Goal: Navigation & Orientation: Find specific page/section

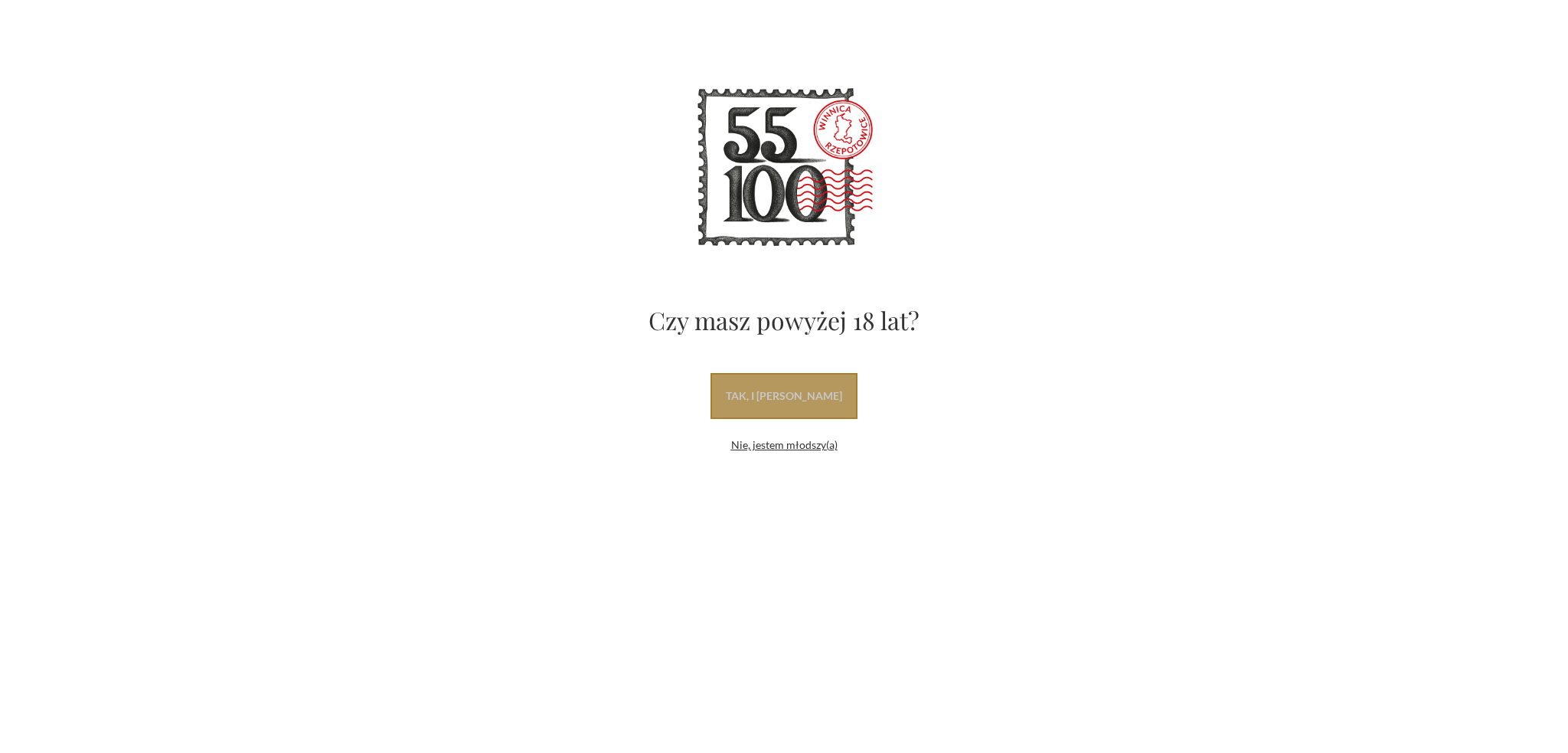
click at [812, 398] on link "tak, i [PERSON_NAME]" at bounding box center [784, 395] width 147 height 46
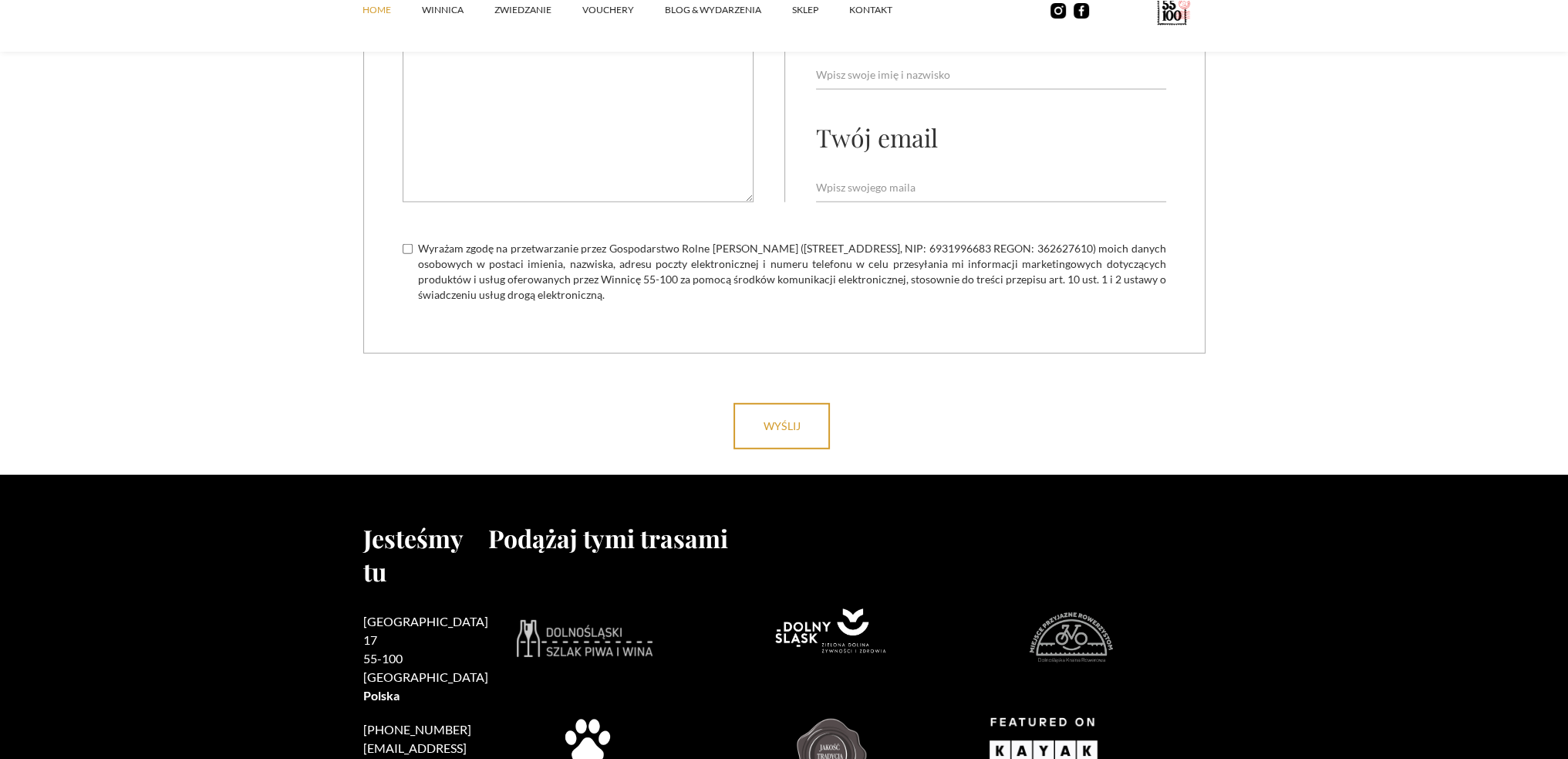
scroll to position [6098, 0]
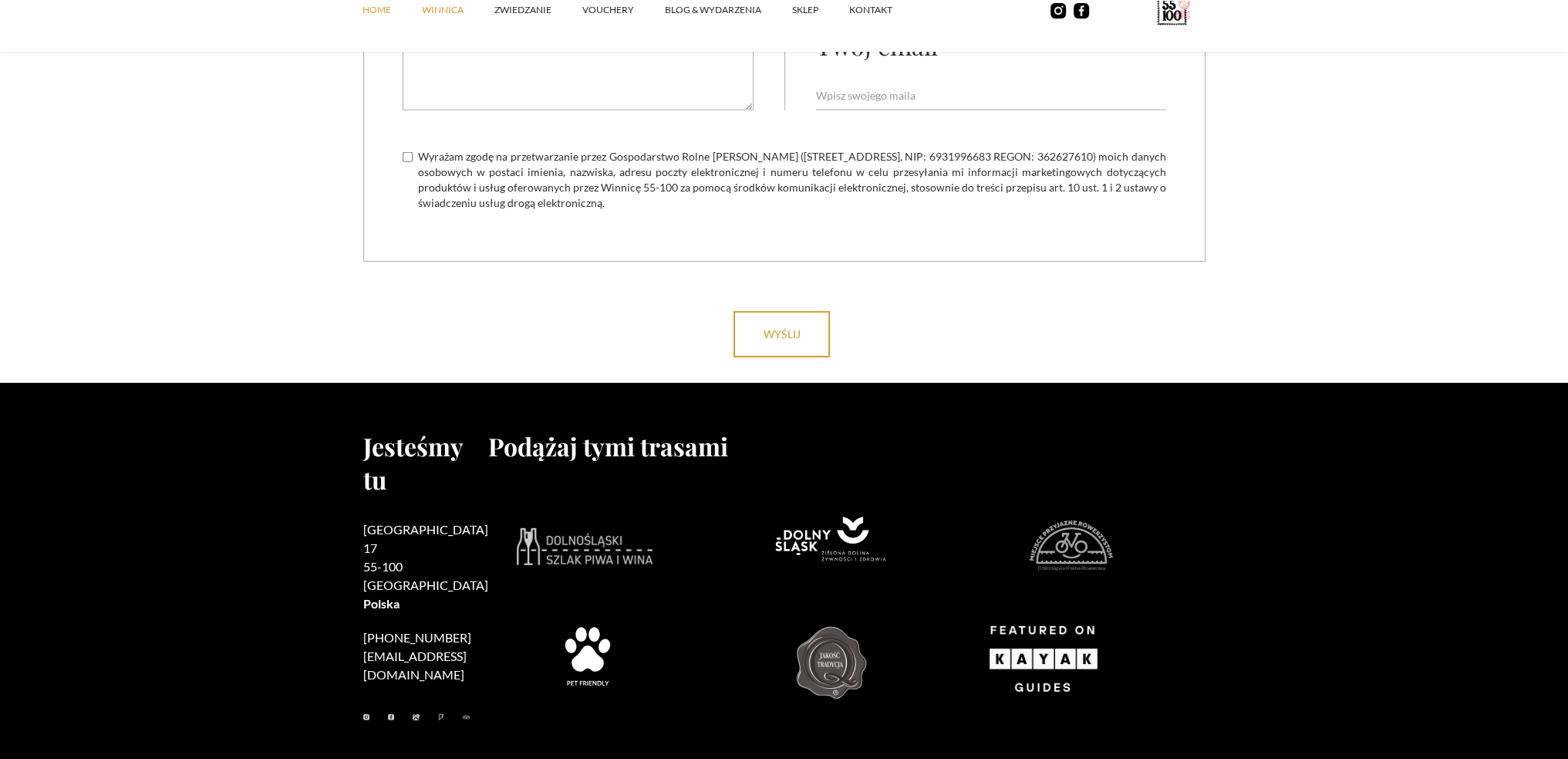
click at [441, 6] on link "winnica" at bounding box center [458, 9] width 73 height 46
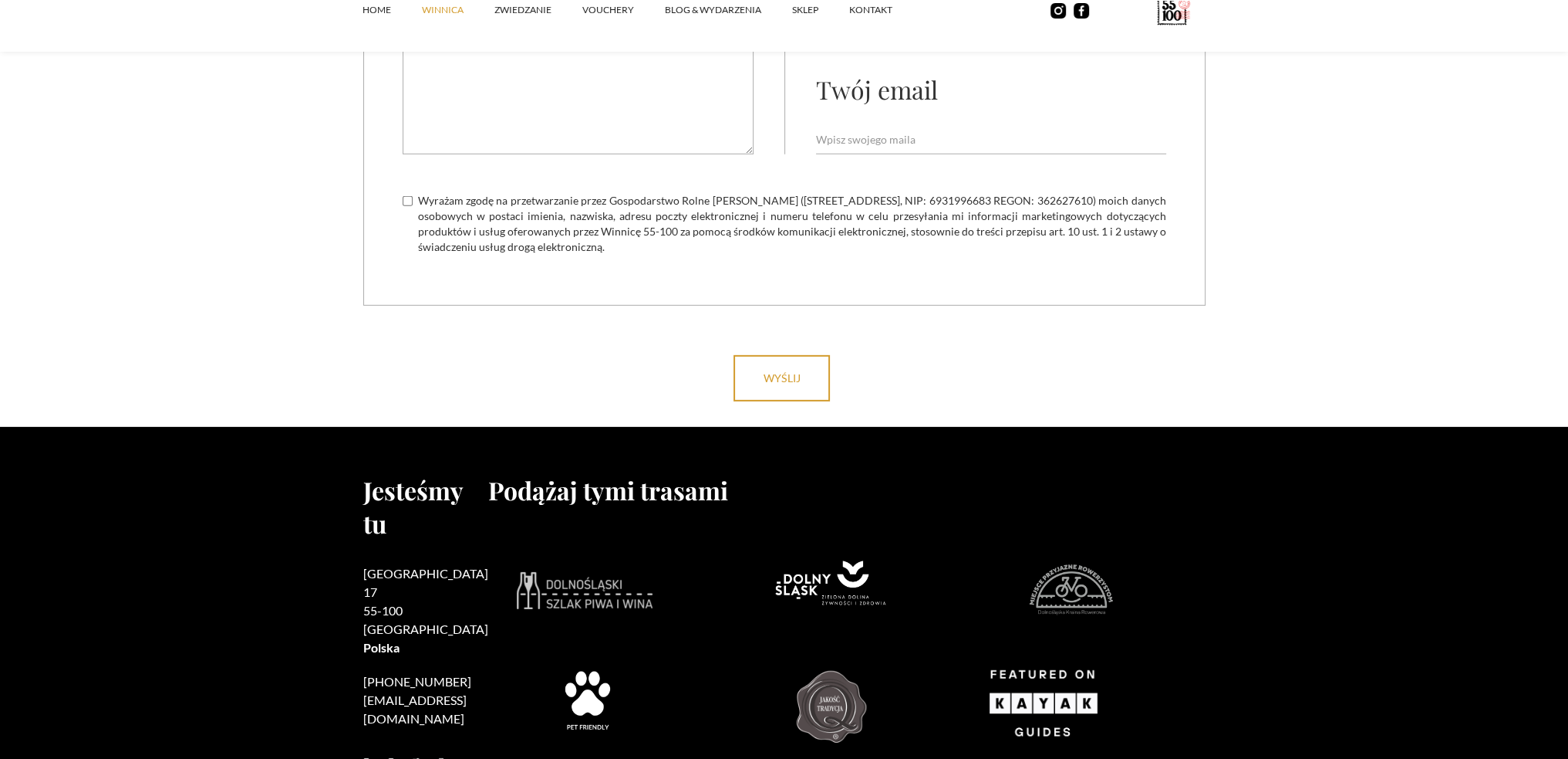
scroll to position [6503, 0]
